Goal: Navigation & Orientation: Find specific page/section

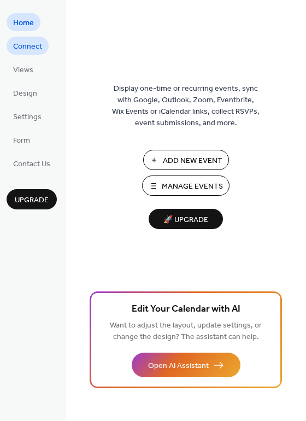
click at [21, 51] on span "Connect" at bounding box center [27, 46] width 29 height 11
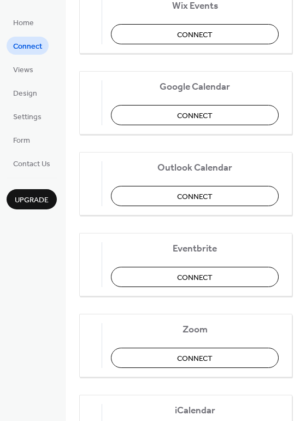
scroll to position [161, 0]
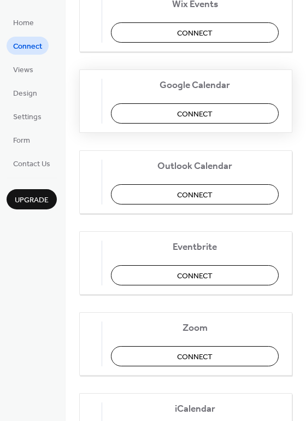
click at [182, 116] on button "Connect" at bounding box center [195, 113] width 168 height 20
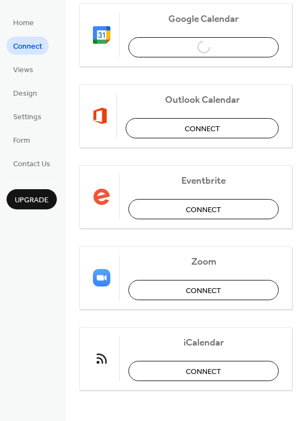
scroll to position [230, 0]
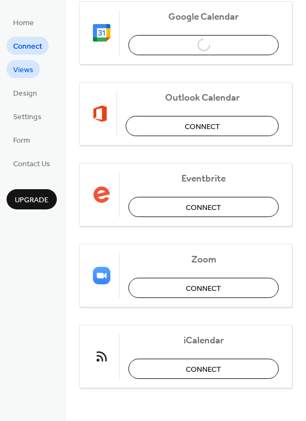
click at [24, 72] on span "Views" at bounding box center [23, 70] width 20 height 11
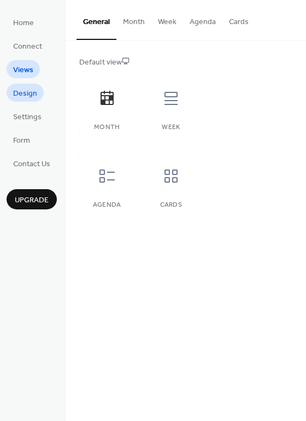
click at [28, 91] on span "Design" at bounding box center [25, 93] width 24 height 11
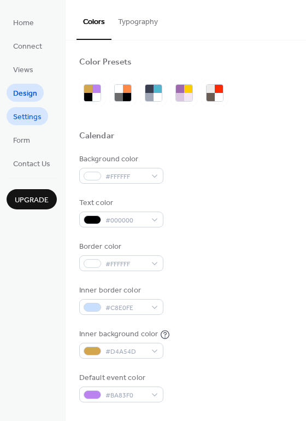
click at [38, 120] on span "Settings" at bounding box center [27, 117] width 28 height 11
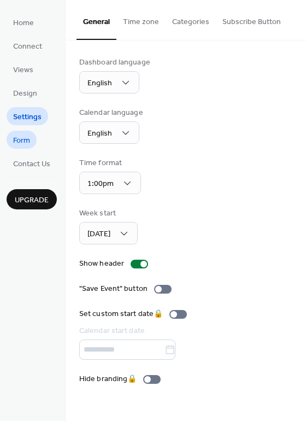
click at [26, 142] on span "Form" at bounding box center [21, 140] width 17 height 11
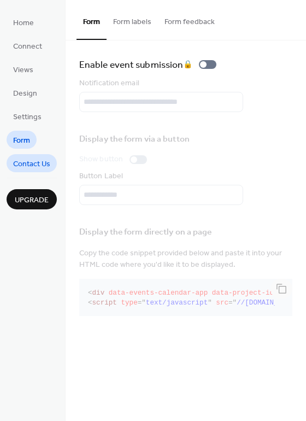
click at [31, 167] on span "Contact Us" at bounding box center [31, 164] width 37 height 11
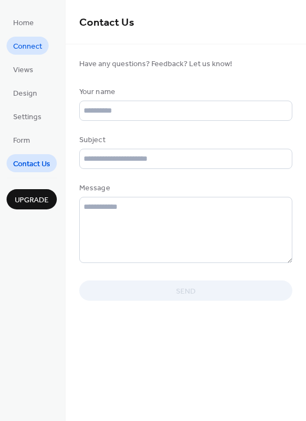
click at [24, 46] on span "Connect" at bounding box center [27, 46] width 29 height 11
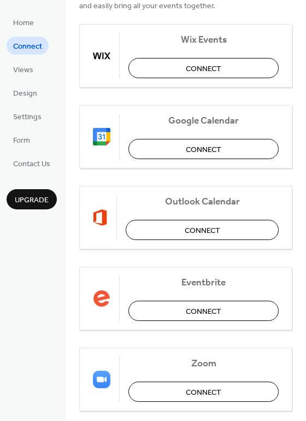
scroll to position [230, 0]
